Goal: Transaction & Acquisition: Purchase product/service

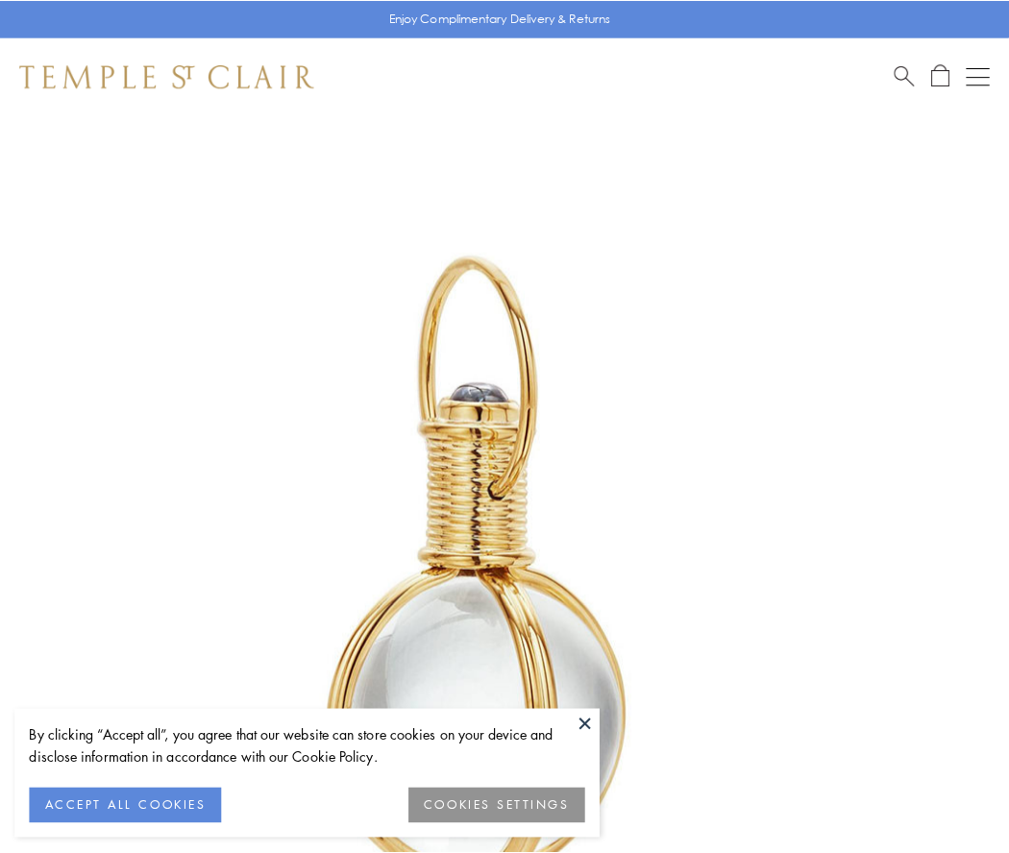
scroll to position [501, 0]
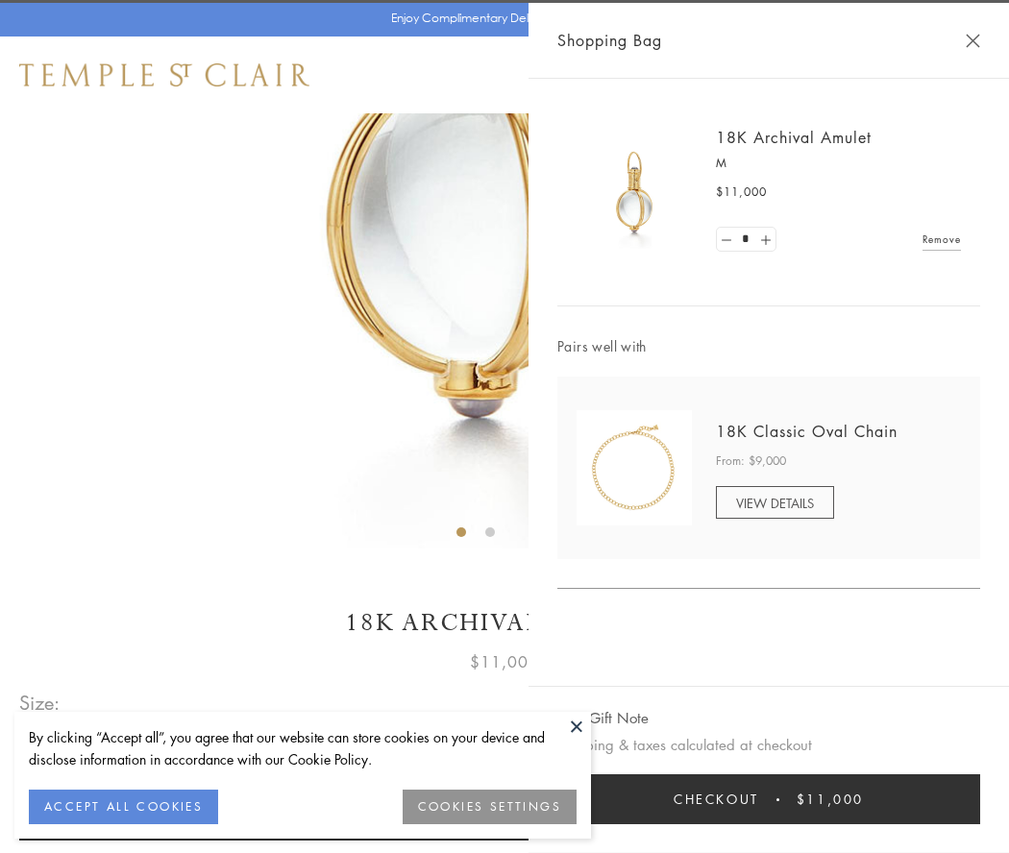
click at [768, 799] on button "Checkout $11,000" at bounding box center [768, 799] width 423 height 50
